Goal: Find specific page/section: Find specific page/section

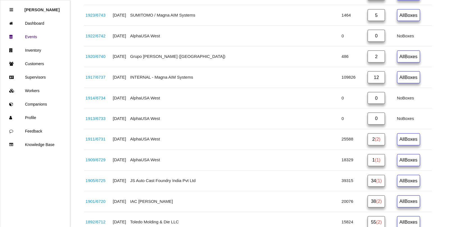
scroll to position [211, 0]
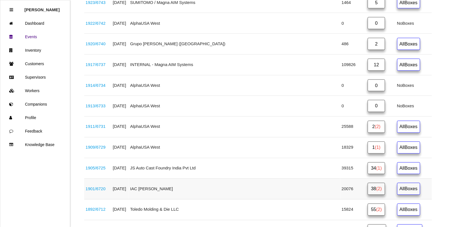
click at [376, 191] on span "(2)" at bounding box center [379, 188] width 6 height 5
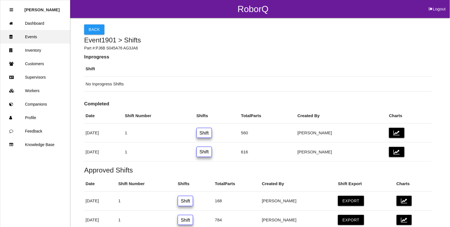
click at [26, 34] on link "Events" at bounding box center [35, 36] width 70 height 13
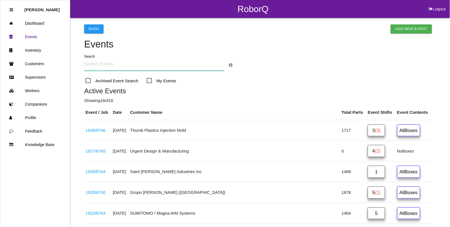
click at [96, 63] on input "text" at bounding box center [154, 64] width 140 height 13
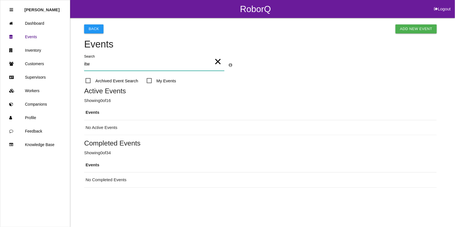
type input "itw"
click at [88, 79] on span "Archived Event Search" at bounding box center [112, 80] width 53 height 7
click at [88, 79] on input "Archived Event Search" at bounding box center [88, 79] width 4 height 4
checkbox input "true"
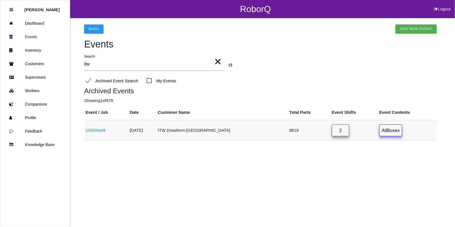
click at [104, 131] on link "1595 / 6449" at bounding box center [96, 130] width 20 height 5
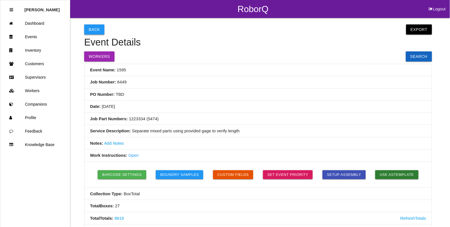
click at [96, 30] on button "Back" at bounding box center [94, 29] width 20 height 10
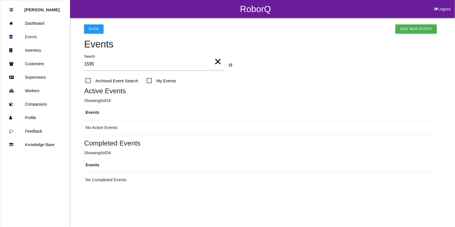
type input "1595"
click at [89, 80] on span "Archived Event Search" at bounding box center [112, 80] width 53 height 7
click at [89, 80] on input "Archived Event Search" at bounding box center [88, 79] width 4 height 4
checkbox input "true"
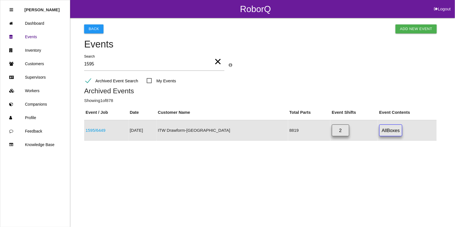
click at [339, 129] on link "2" at bounding box center [340, 130] width 17 height 12
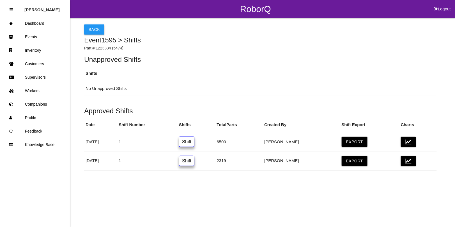
click at [98, 28] on button "Back" at bounding box center [94, 29] width 20 height 10
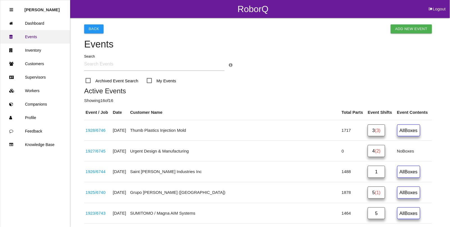
click at [24, 34] on link "Events" at bounding box center [35, 36] width 70 height 13
drag, startPoint x: 35, startPoint y: 34, endPoint x: 40, endPoint y: 40, distance: 7.4
click at [35, 34] on link "Events" at bounding box center [35, 36] width 70 height 13
click at [33, 34] on link "Events" at bounding box center [35, 36] width 70 height 13
